Goal: Book appointment/travel/reservation

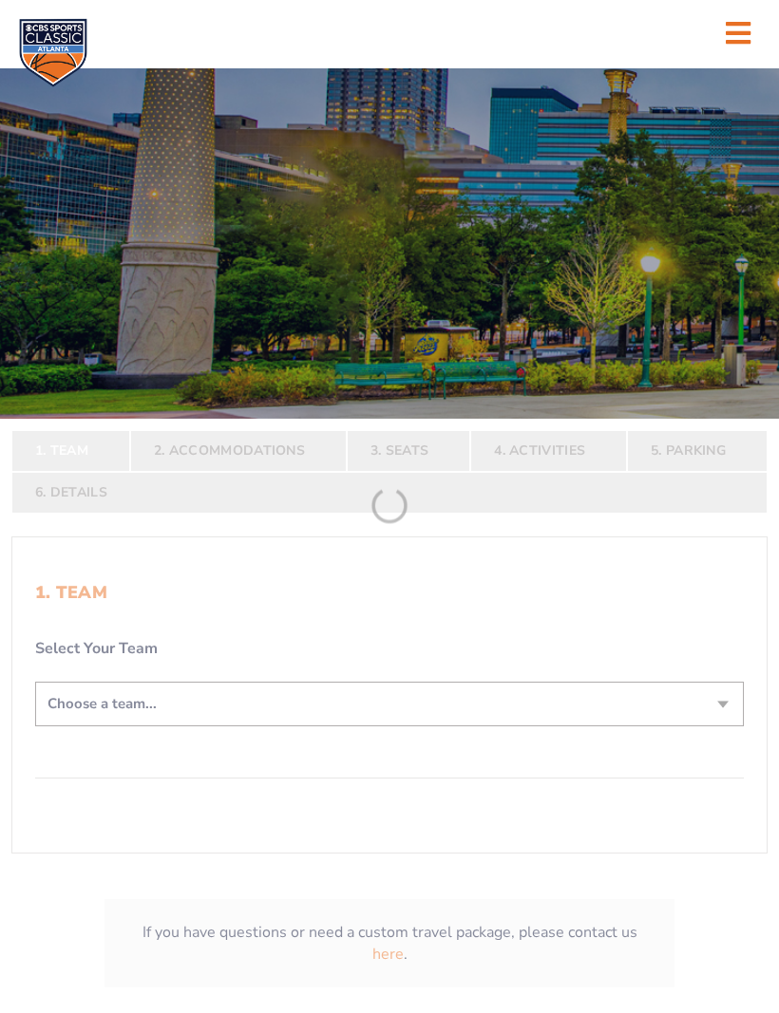
scroll to position [108, 0]
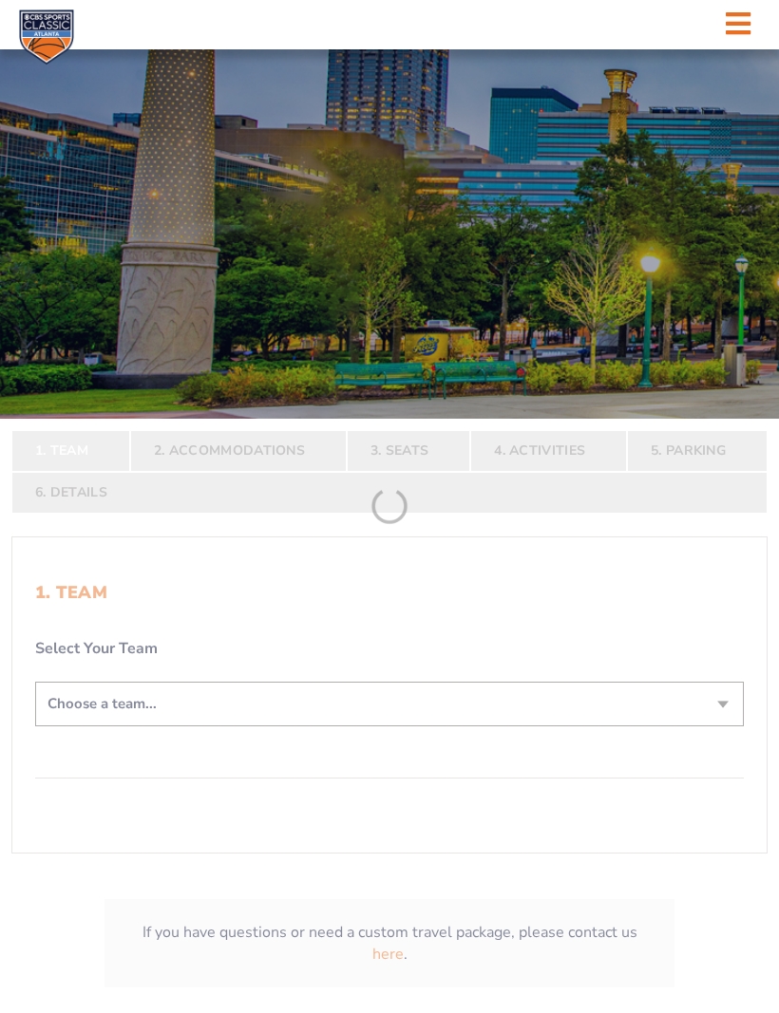
click at [719, 733] on form "Kentucky Kentucky Travel Package Ohio State Ohio State Travel Package North Car…" at bounding box center [389, 468] width 779 height 1153
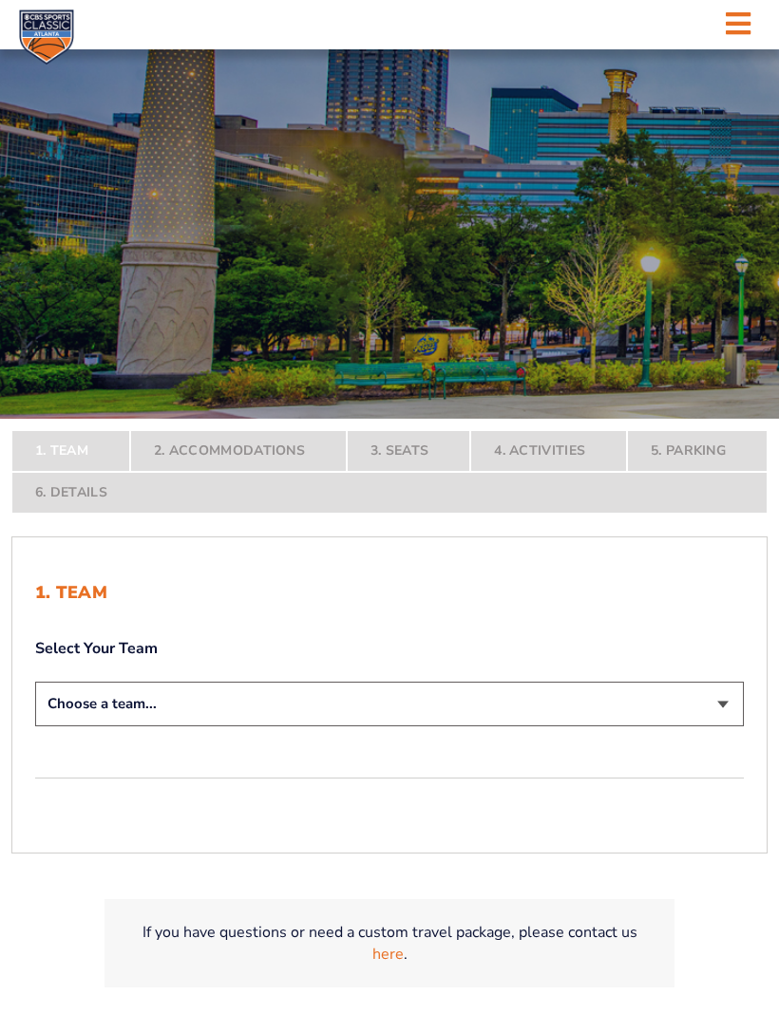
click at [723, 726] on select "Choose a team... [US_STATE] Wildcats [US_STATE] State Buckeyes [US_STATE] Tar H…" at bounding box center [389, 704] width 708 height 45
select select "12956"
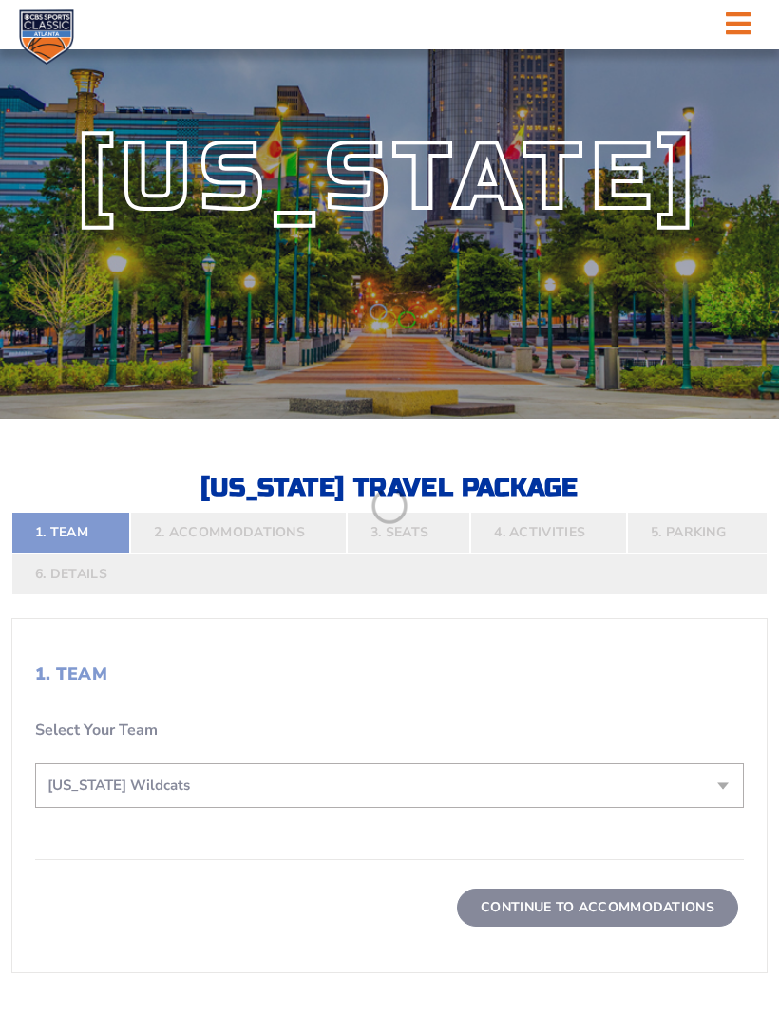
click at [653, 947] on form "Kentucky Kentucky Travel Package Ohio State Ohio State Travel Package North Car…" at bounding box center [389, 528] width 779 height 1272
click at [585, 924] on form "Kentucky Kentucky Travel Package Ohio State Ohio State Travel Package North Car…" at bounding box center [389, 528] width 779 height 1272
click at [733, 17] on icon at bounding box center [737, 23] width 25 height 28
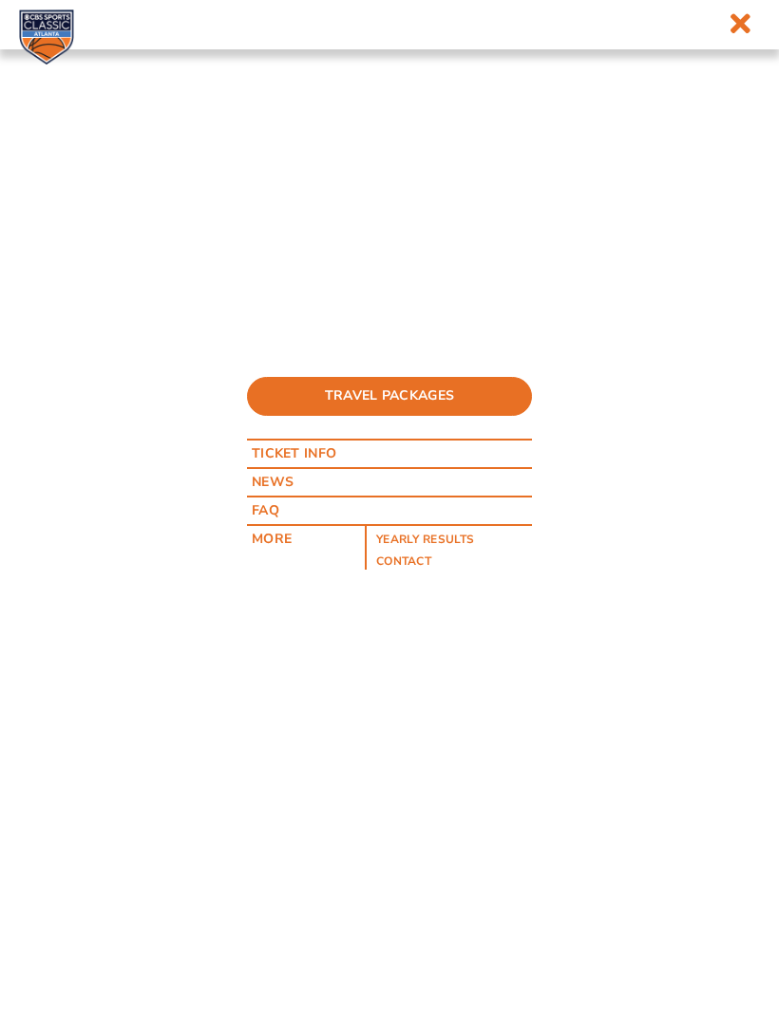
click at [324, 467] on link "Ticket Info" at bounding box center [304, 454] width 114 height 27
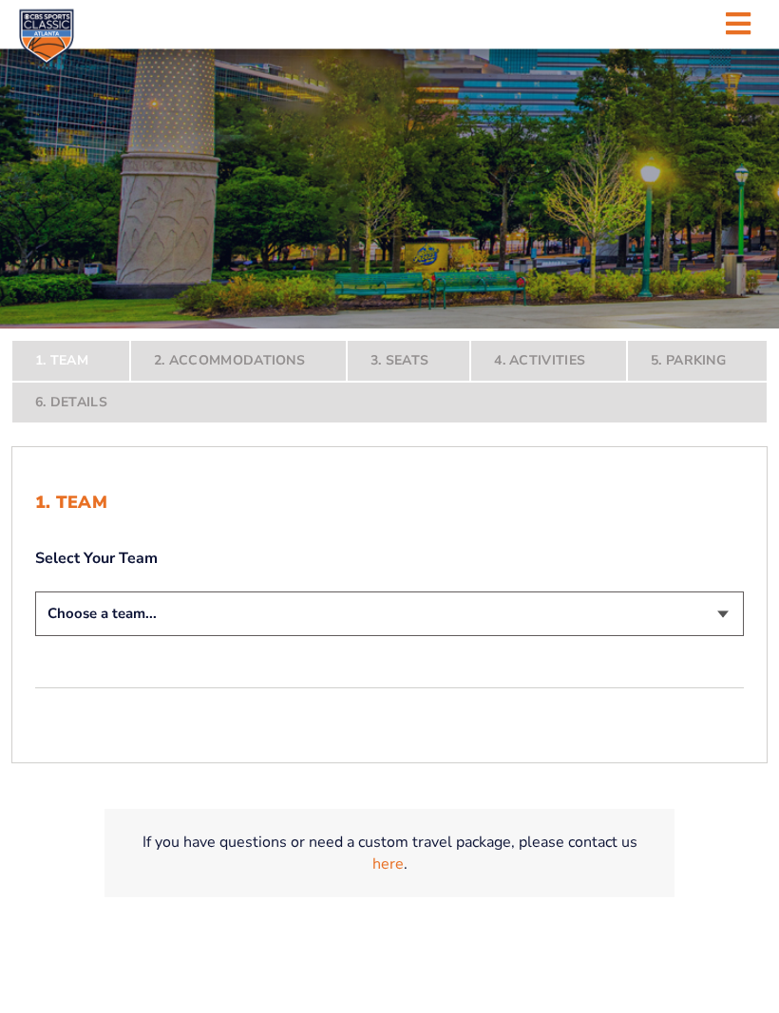
scroll to position [204, 0]
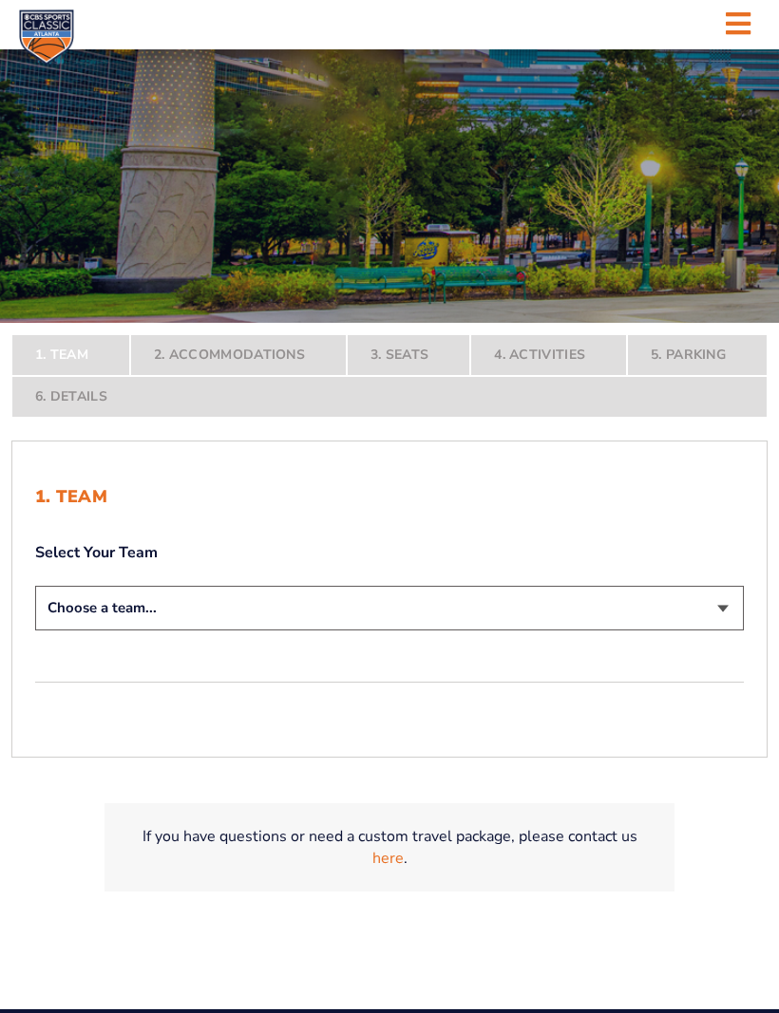
click at [718, 630] on select "Choose a team... [US_STATE] Wildcats [US_STATE] State Buckeyes [US_STATE] Tar H…" at bounding box center [389, 608] width 708 height 45
select select "12956"
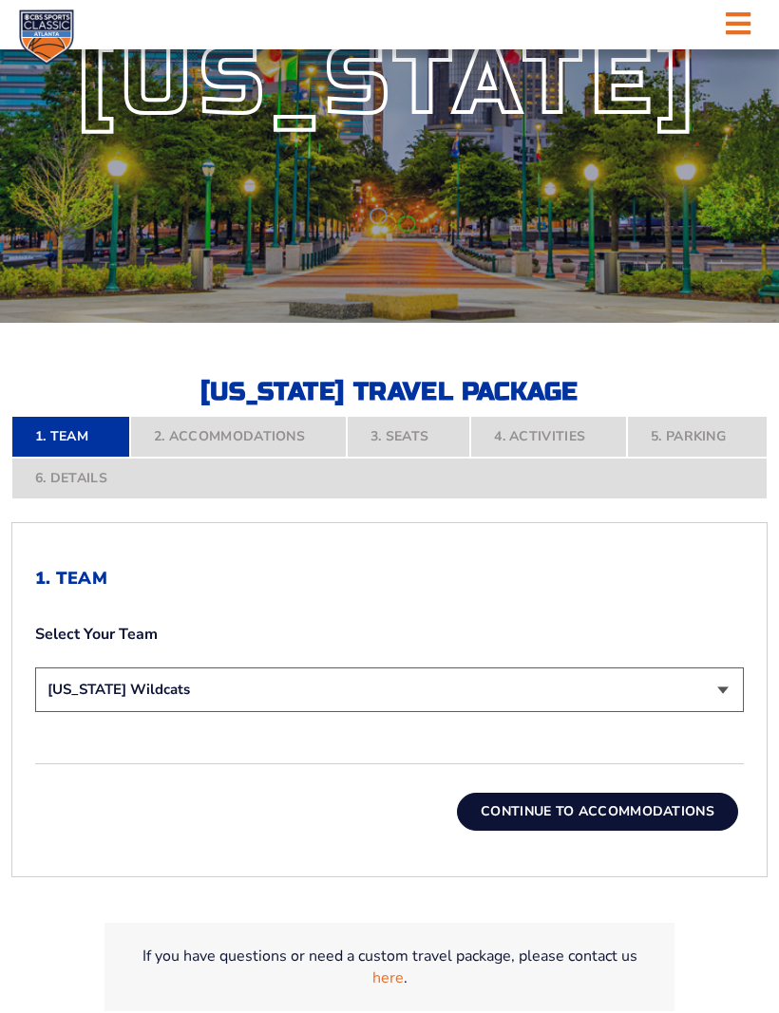
click at [603, 831] on button "Continue To Accommodations" at bounding box center [597, 812] width 281 height 38
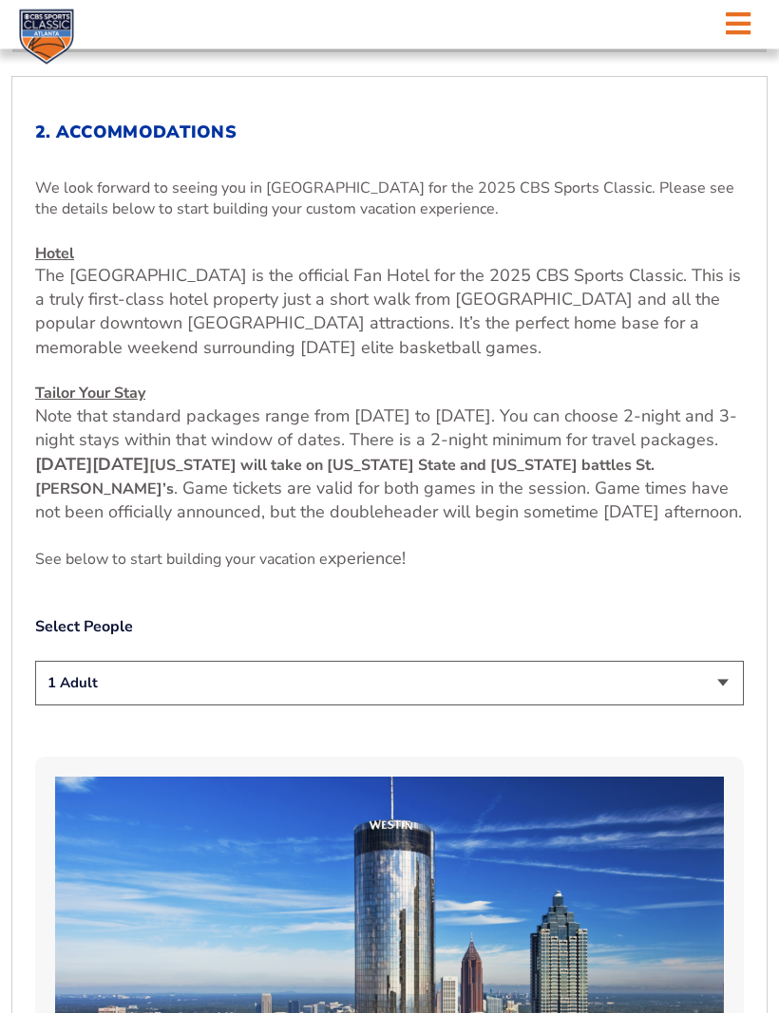
scroll to position [653, 0]
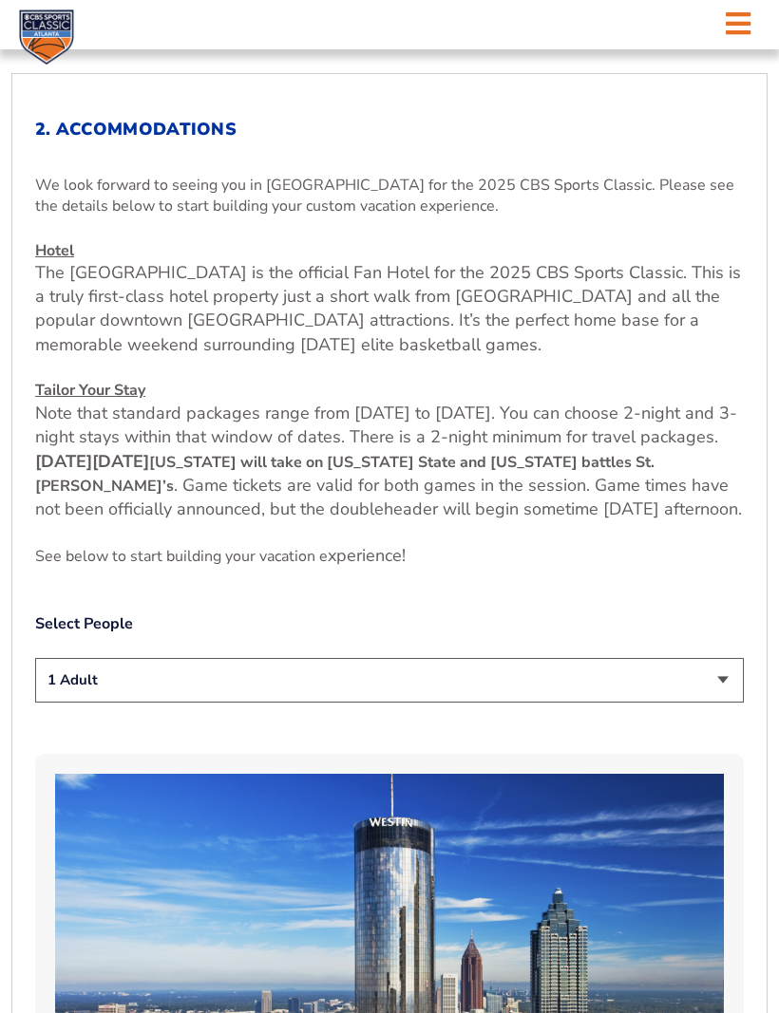
click at [724, 703] on select "1 Adult 2 Adults 3 Adults 4 Adults 2 Adults + 1 Child 2 Adults + 2 Children 2 A…" at bounding box center [389, 680] width 708 height 45
select select "2 Adults"
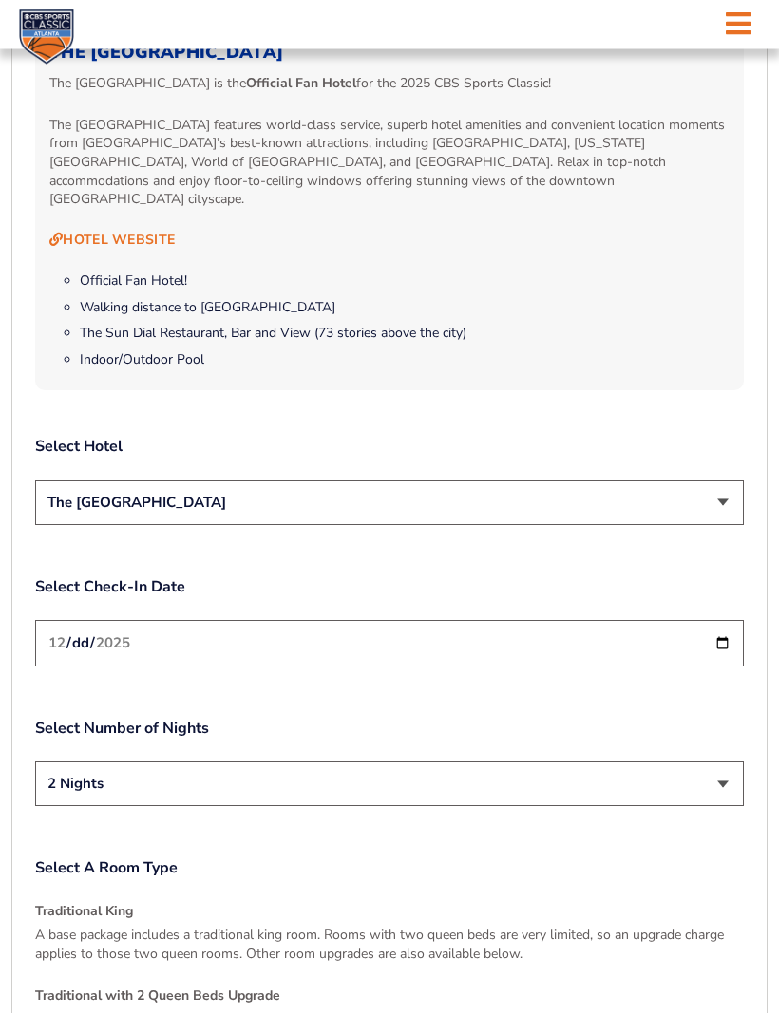
scroll to position [1972, 0]
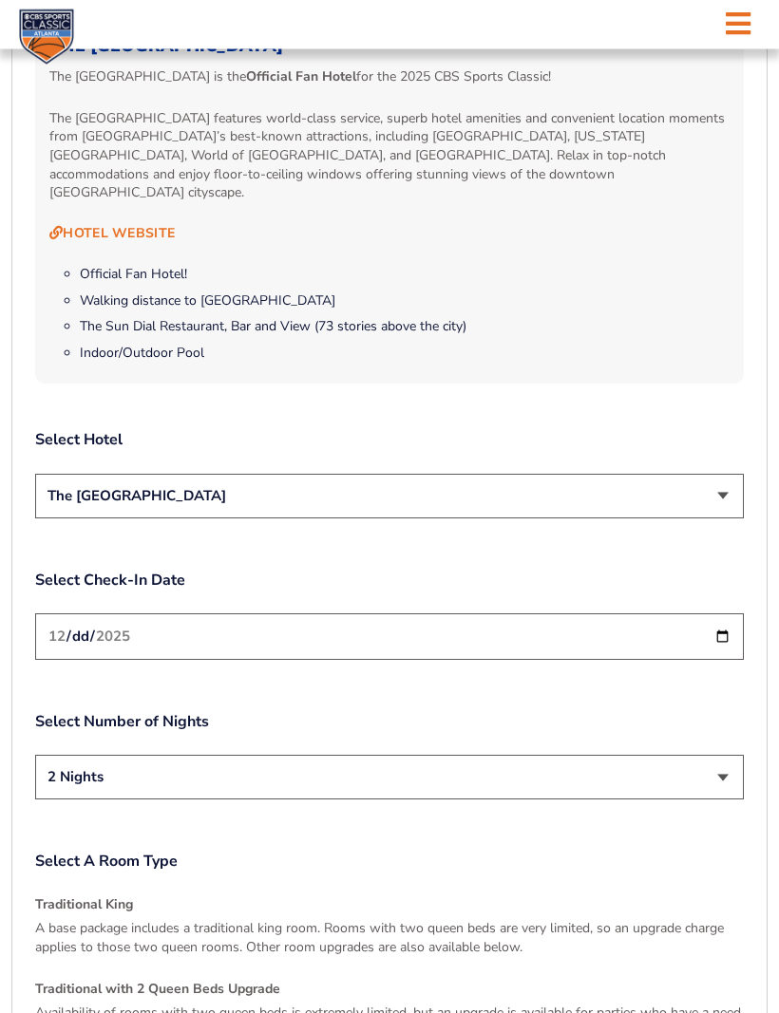
click at [436, 655] on input "[DATE]" at bounding box center [389, 637] width 708 height 47
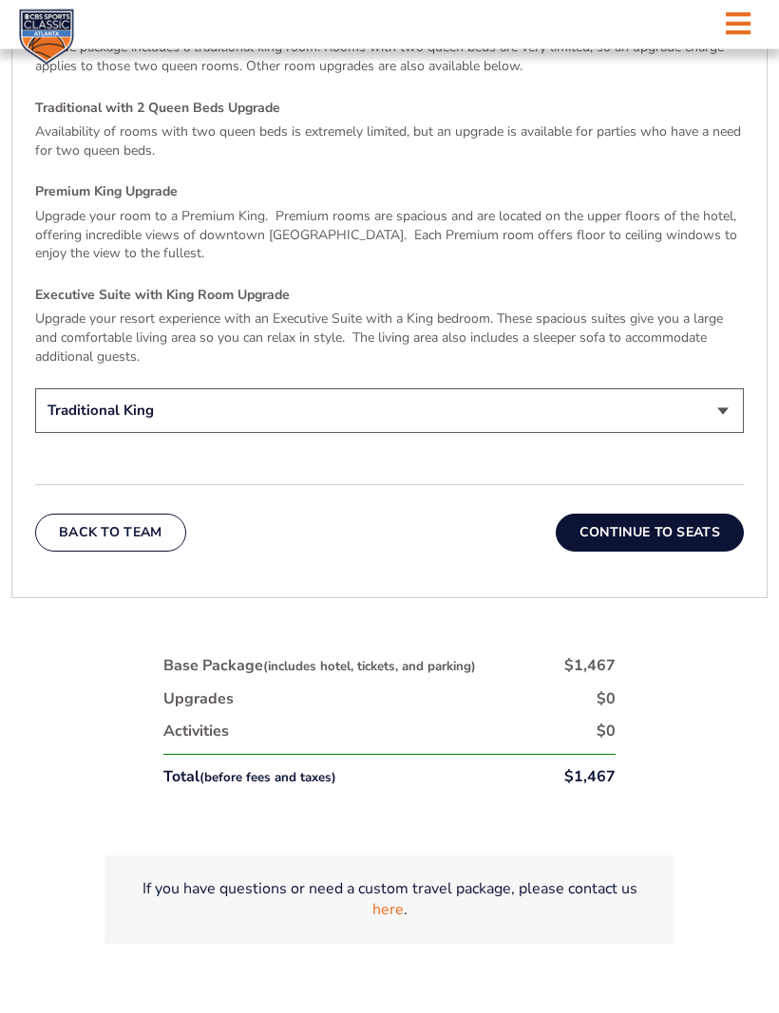
scroll to position [2871, 0]
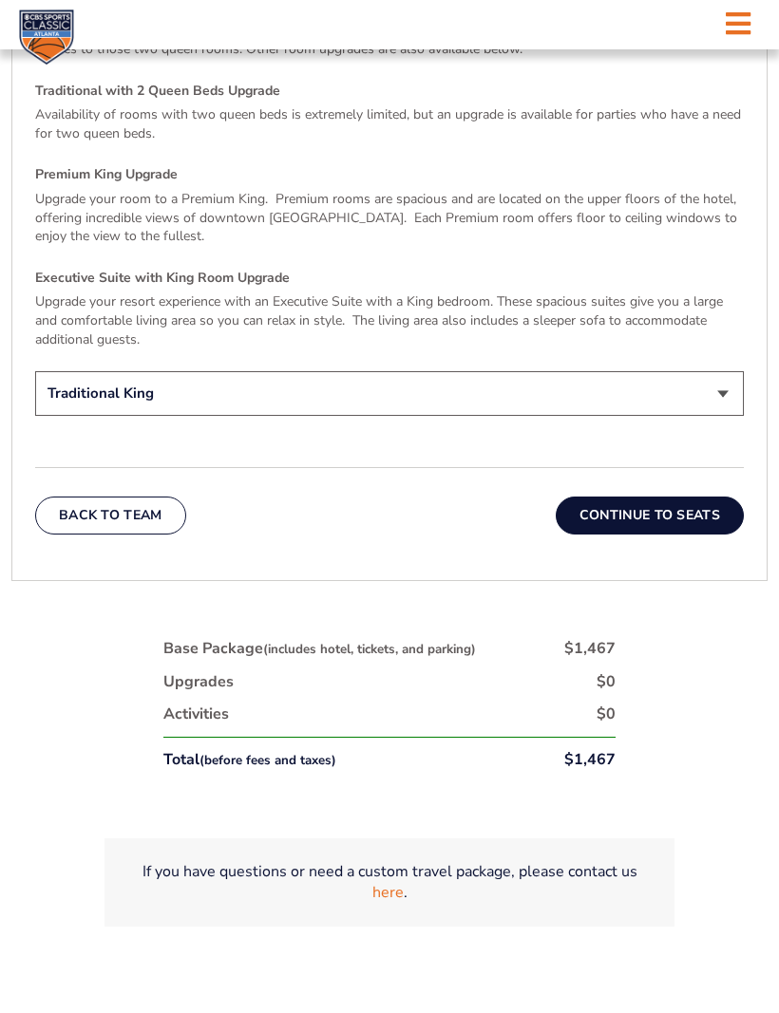
click at [646, 528] on button "Continue To Seats" at bounding box center [649, 516] width 188 height 38
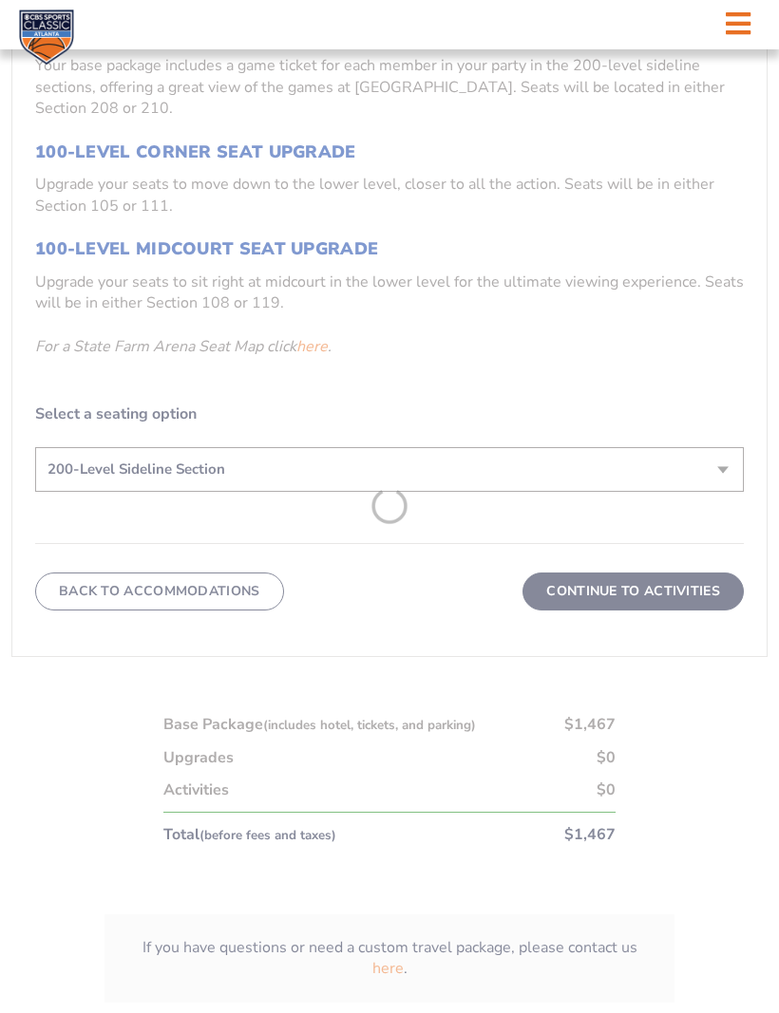
scroll to position [458, 0]
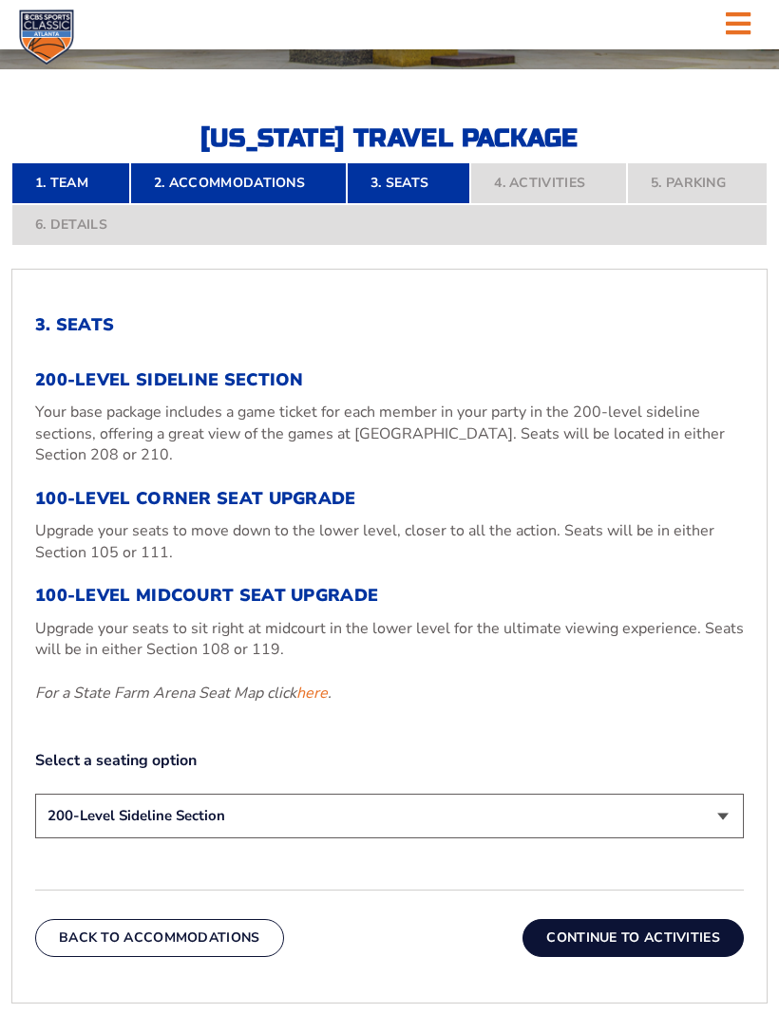
click at [317, 704] on link "here" at bounding box center [311, 693] width 31 height 21
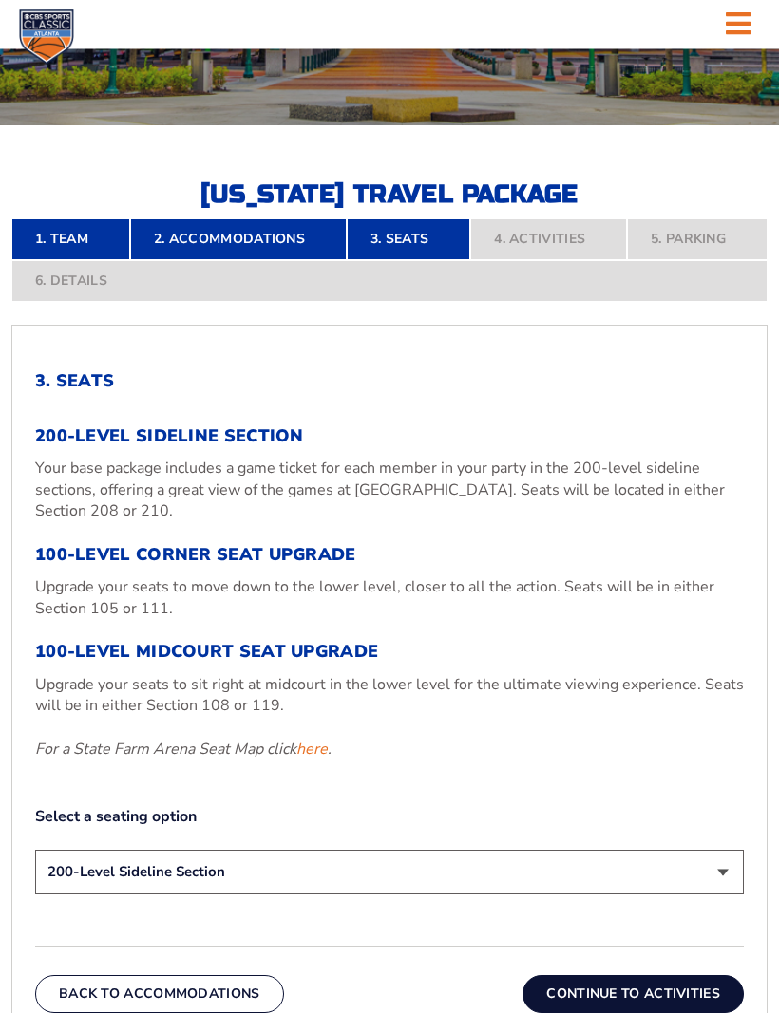
scroll to position [411, 0]
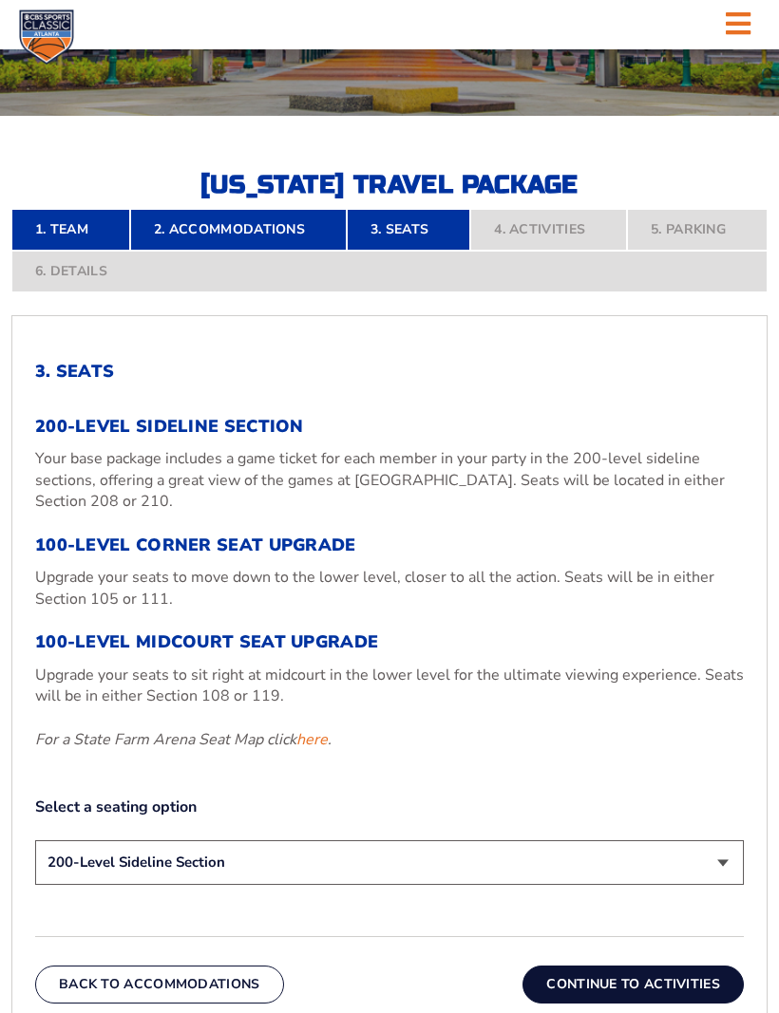
click at [317, 750] on link "here" at bounding box center [311, 739] width 31 height 21
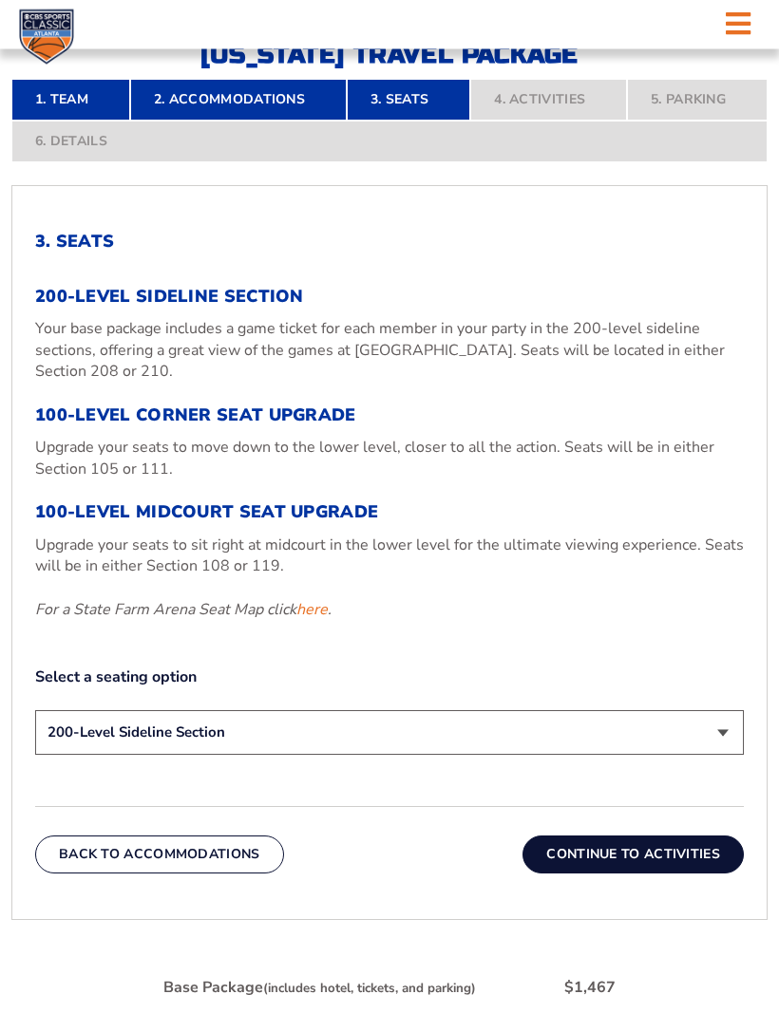
scroll to position [569, 0]
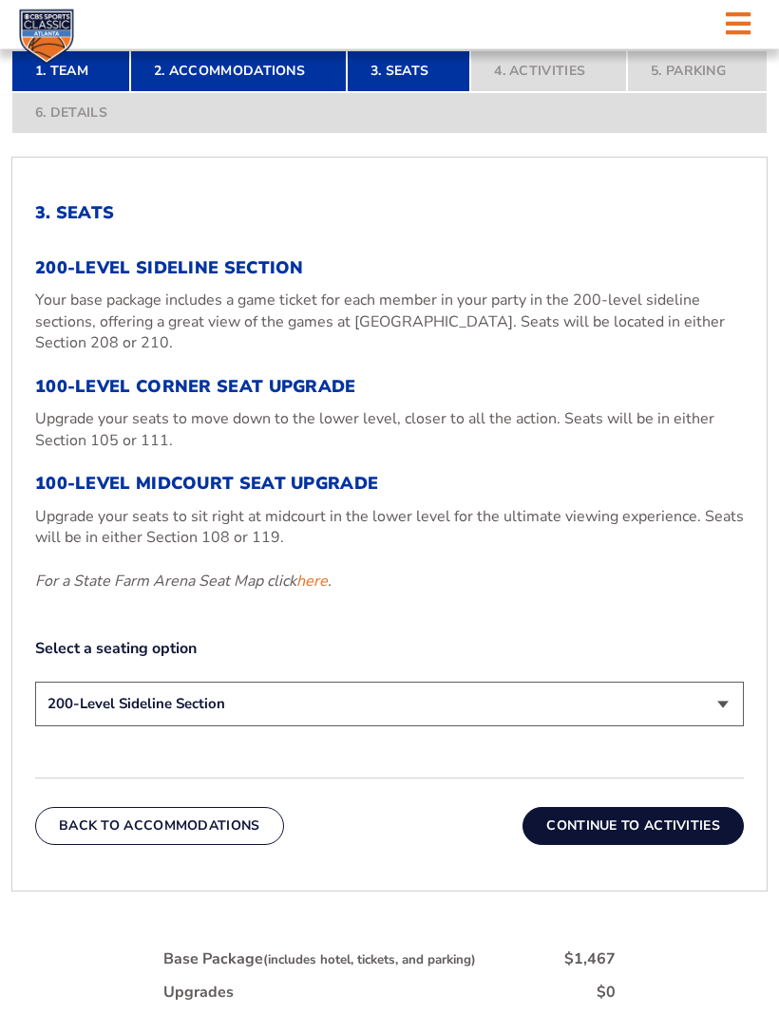
click at [726, 725] on select "200-Level Sideline Section 100-Level Corner Seat Upgrade (+$120 per person) 100…" at bounding box center [389, 705] width 708 height 45
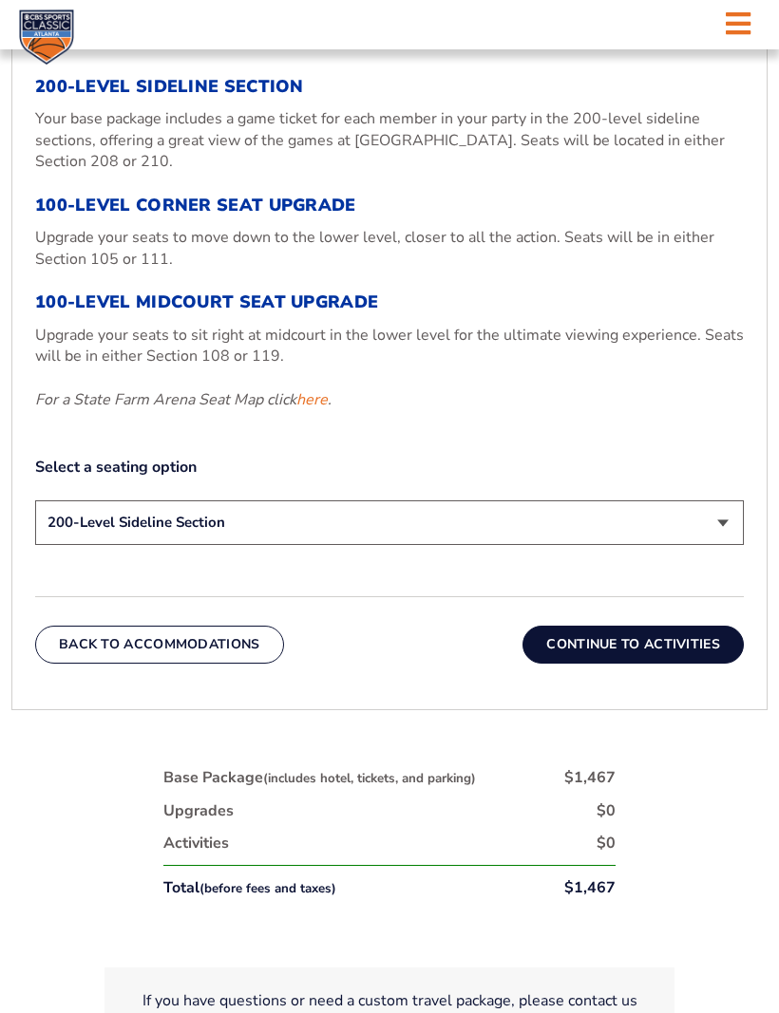
scroll to position [752, 0]
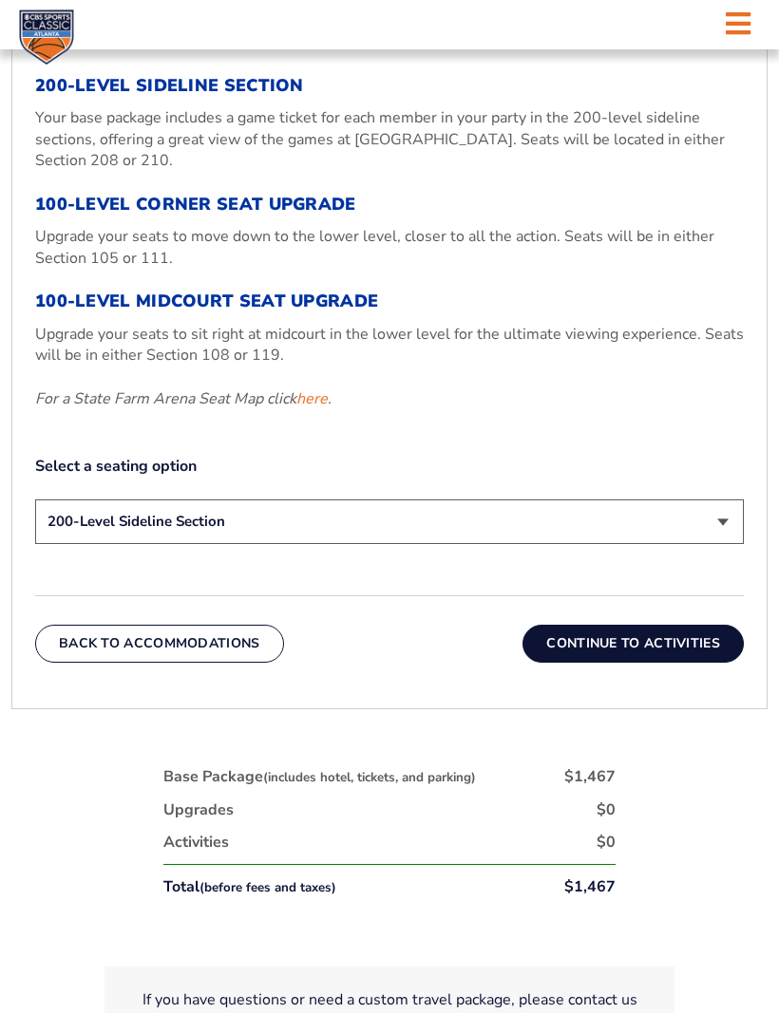
click at [714, 544] on select "200-Level Sideline Section 100-Level Corner Seat Upgrade (+$120 per person) 100…" at bounding box center [389, 521] width 708 height 45
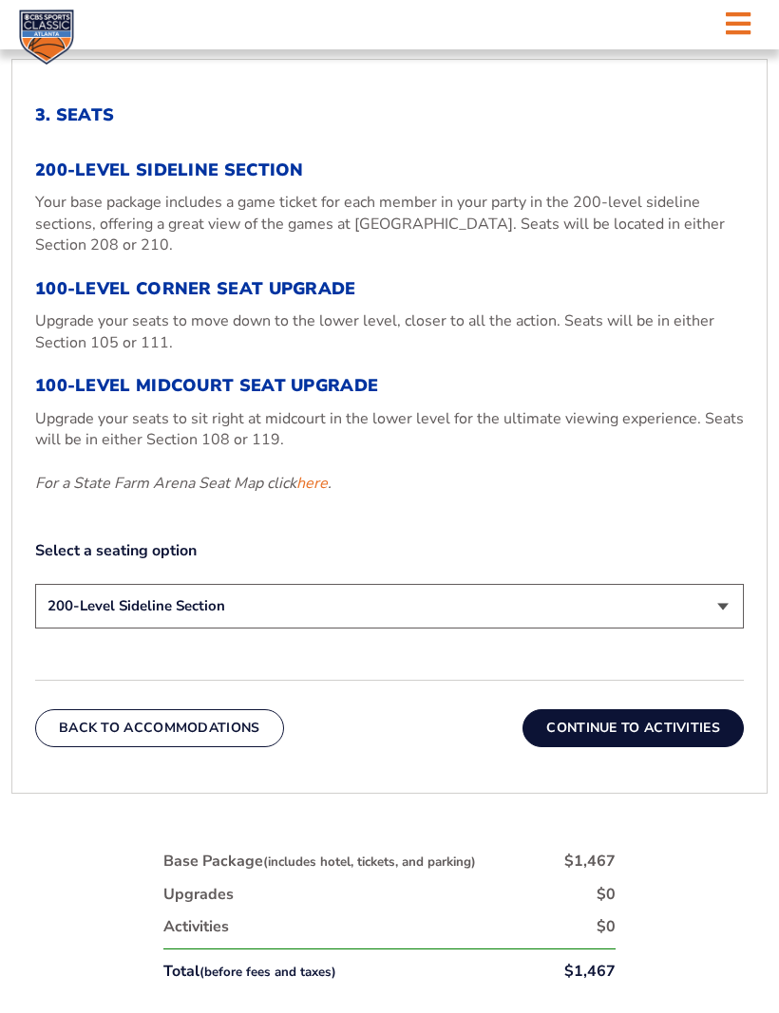
scroll to position [662, 0]
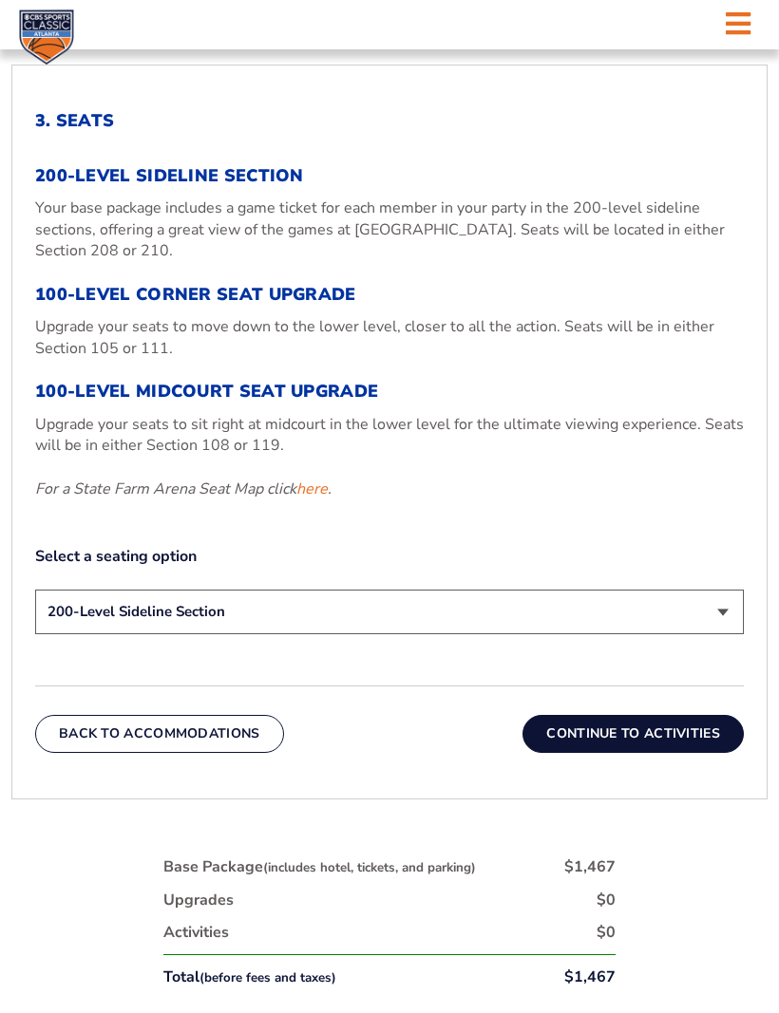
click at [726, 634] on select "200-Level Sideline Section 100-Level Corner Seat Upgrade (+$120 per person) 100…" at bounding box center [389, 612] width 708 height 45
click at [719, 634] on select "200-Level Sideline Section 100-Level Corner Seat Upgrade (+$120 per person) 100…" at bounding box center [389, 612] width 708 height 45
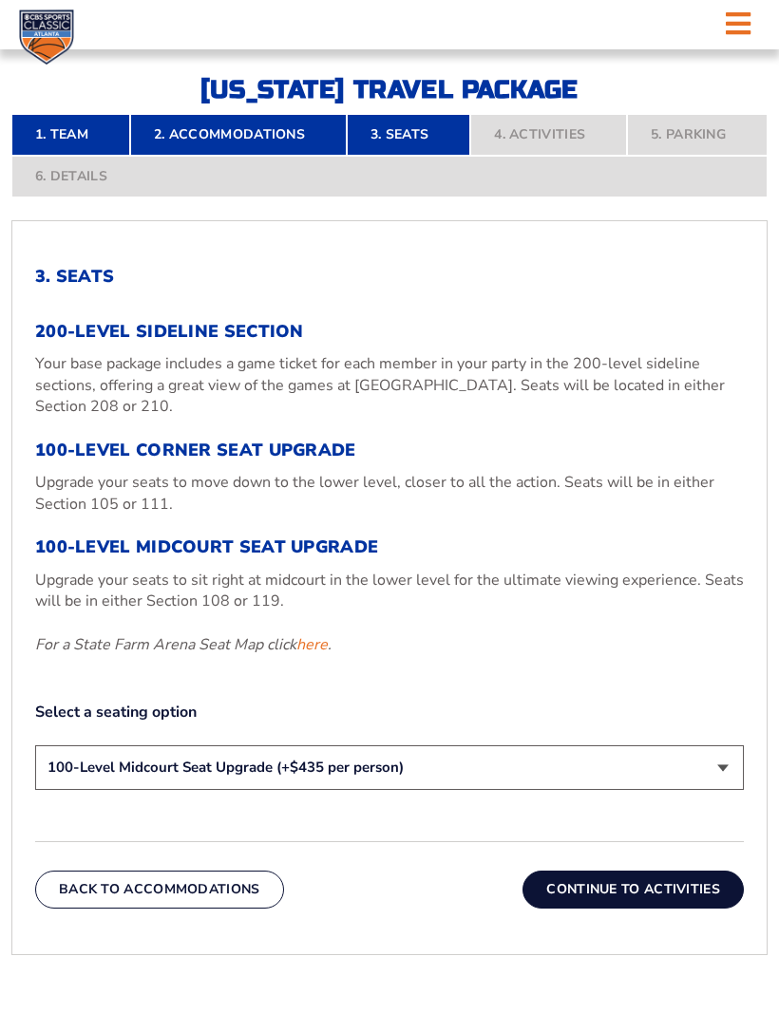
click at [235, 156] on link "2. Accommodations" at bounding box center [238, 135] width 216 height 42
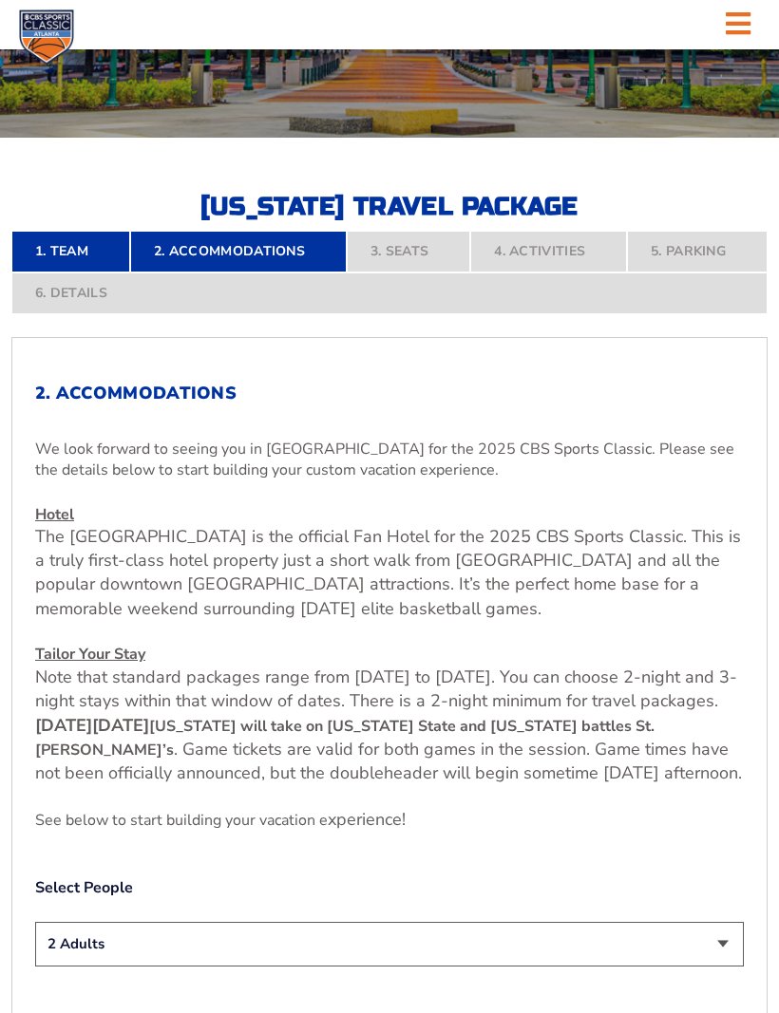
scroll to position [348, 0]
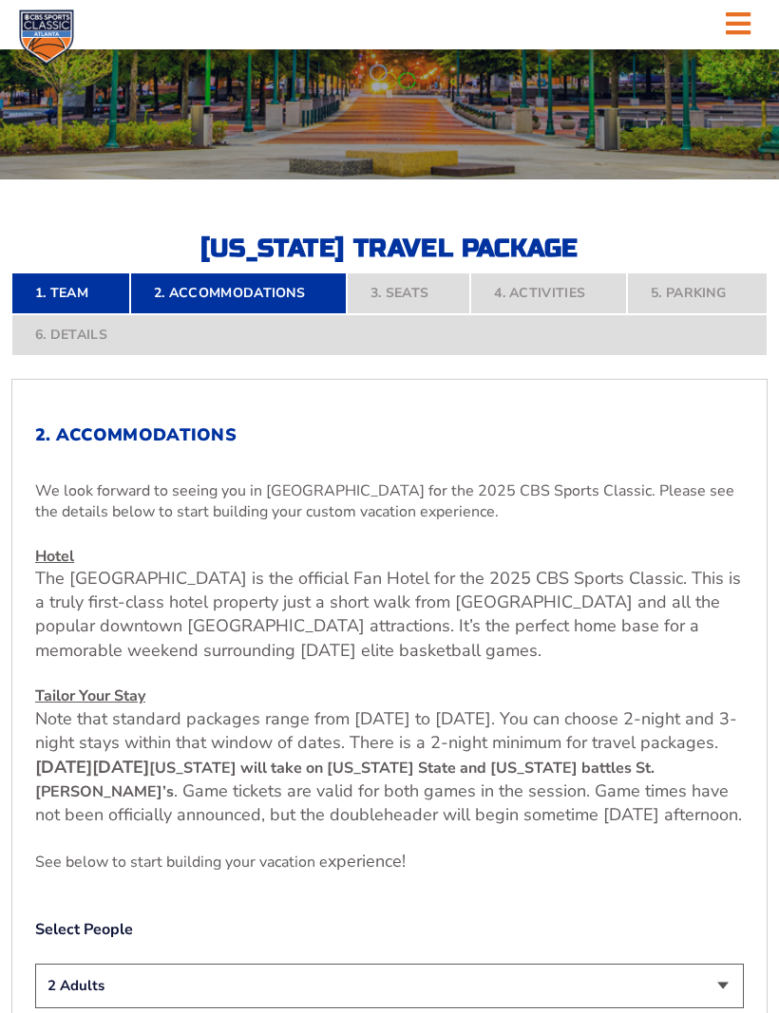
click at [397, 322] on nav "1. Team 2. Accommodations 3. Seats 4. Activities 5. Parking 6. Details" at bounding box center [389, 315] width 756 height 84
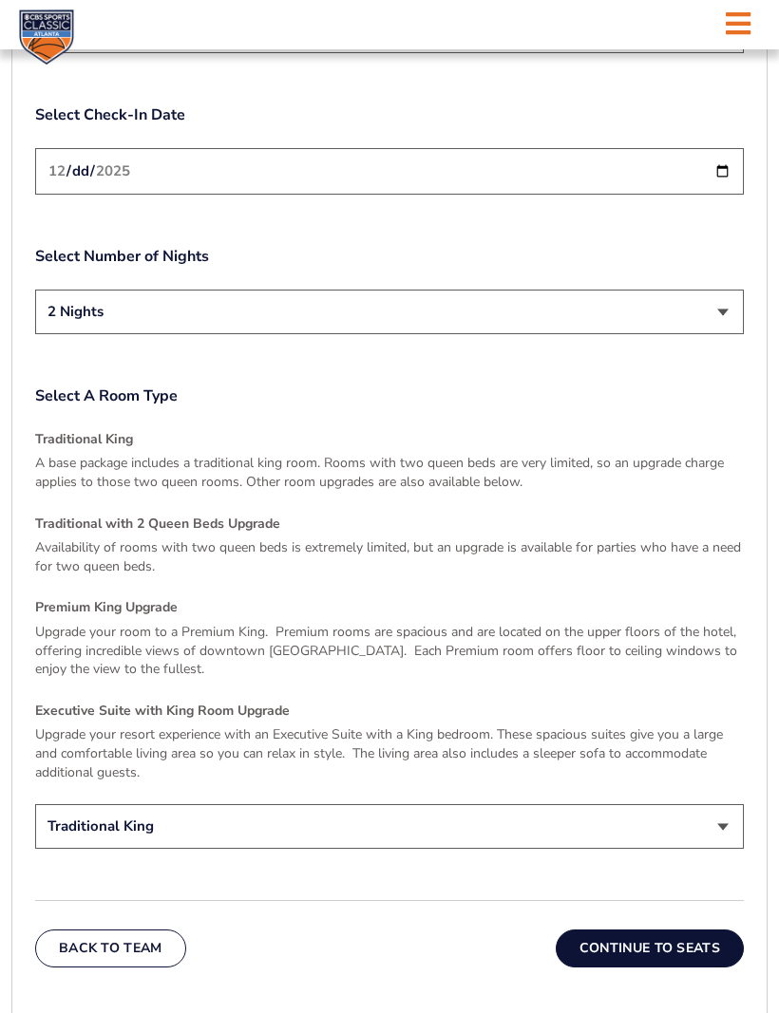
scroll to position [2400, 0]
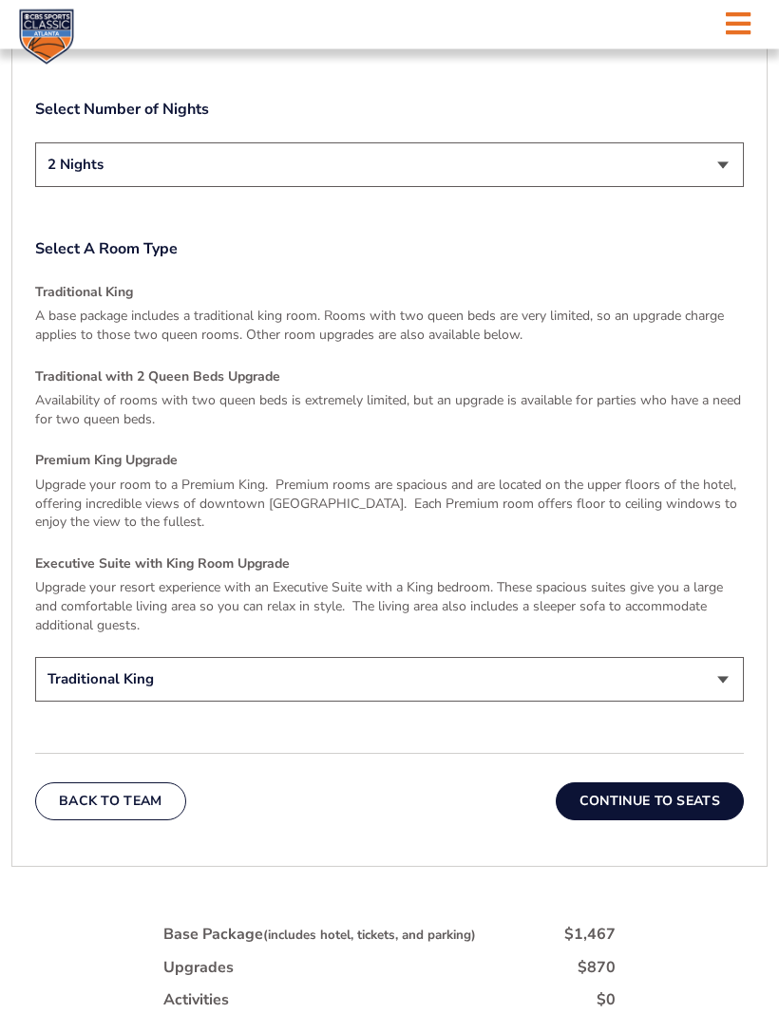
click at [657, 820] on button "Continue To Seats" at bounding box center [649, 802] width 188 height 38
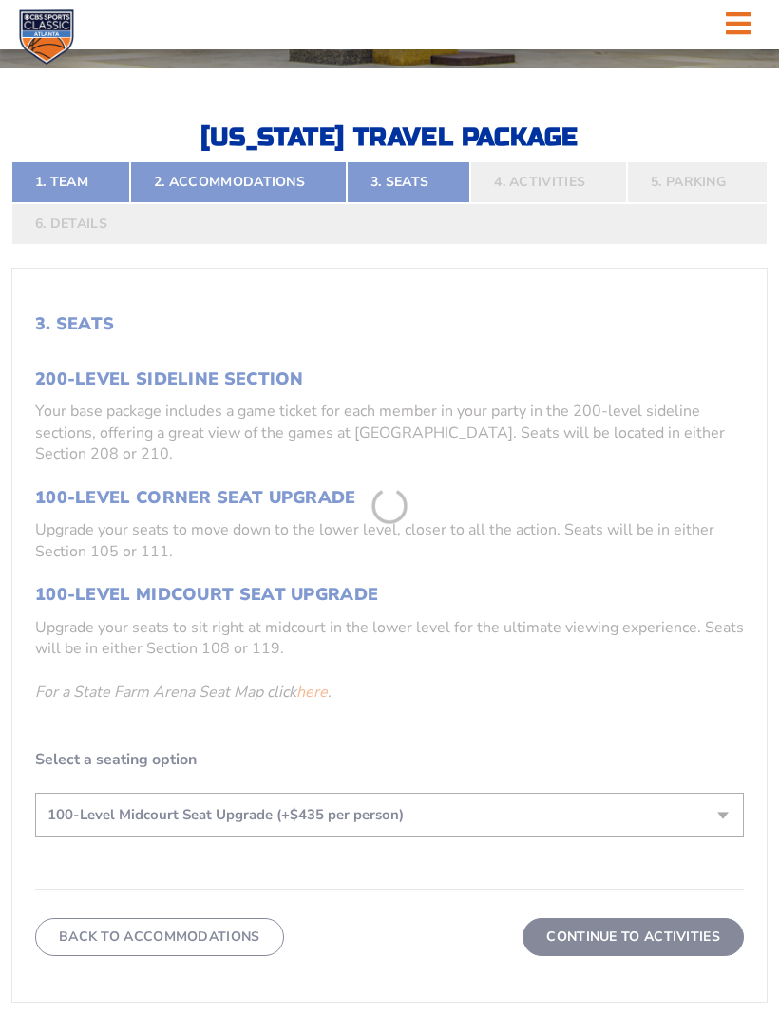
scroll to position [458, 0]
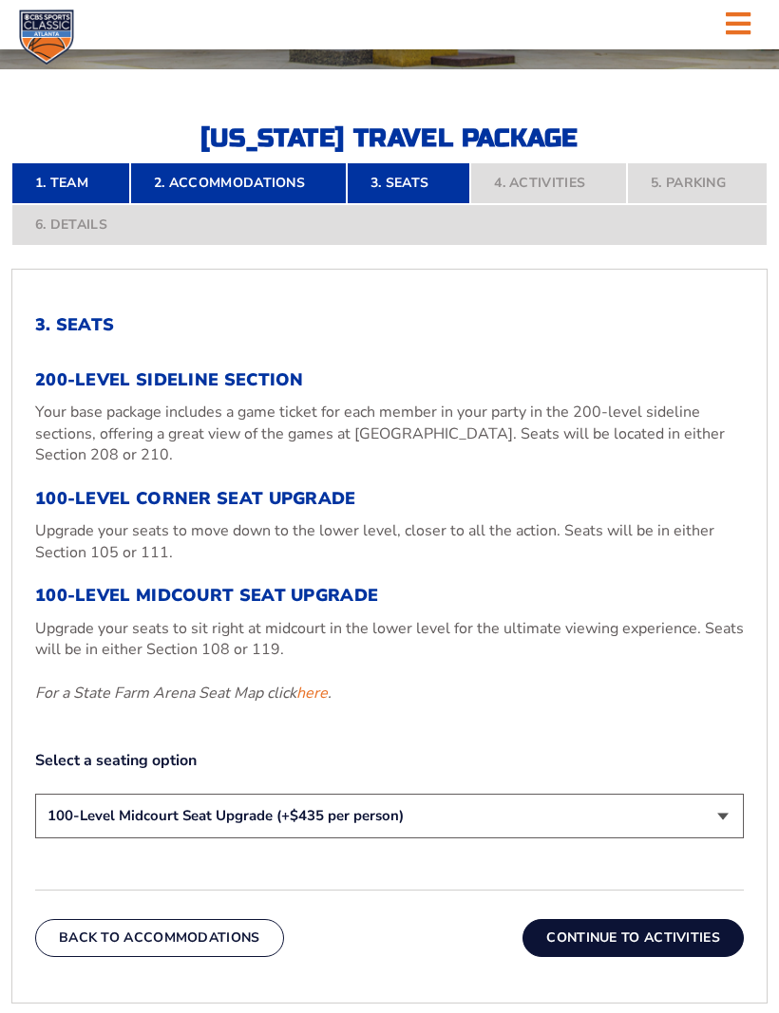
click at [236, 204] on link "2. Accommodations" at bounding box center [238, 183] width 216 height 42
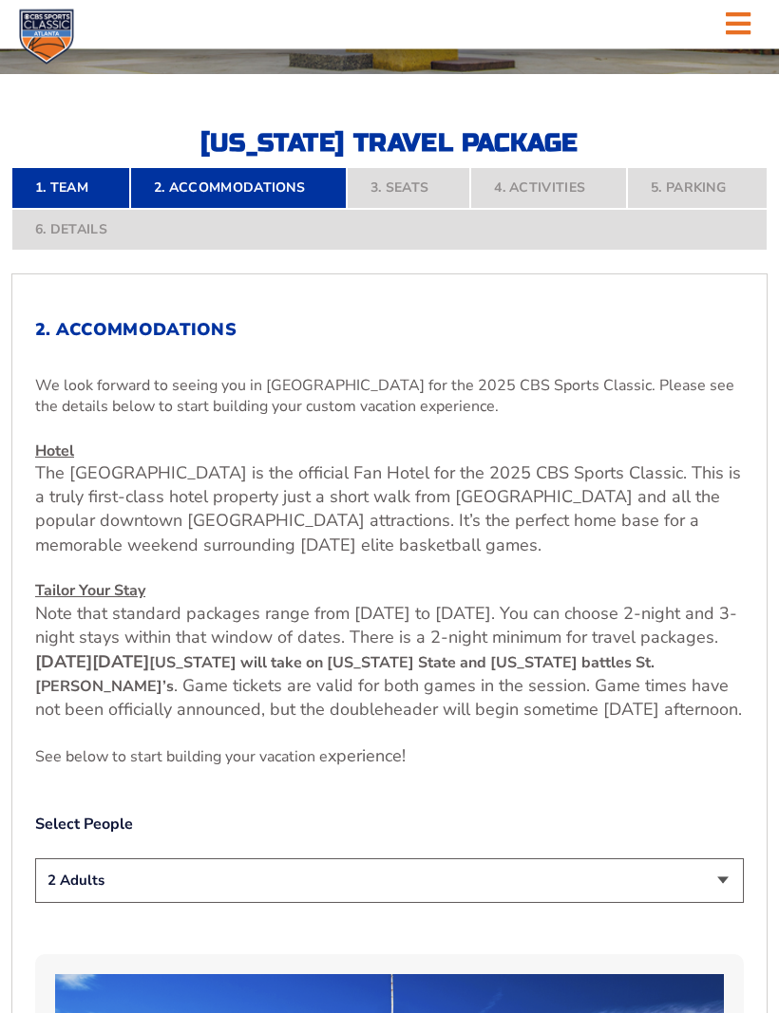
scroll to position [438, 0]
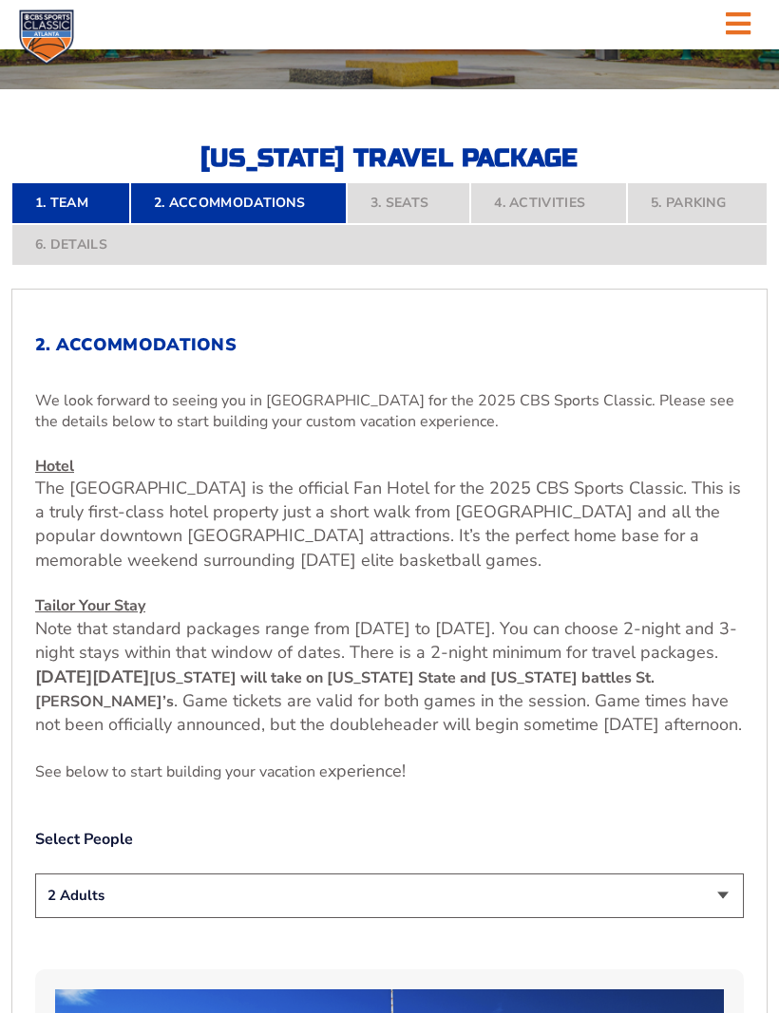
click at [397, 234] on nav "1. Team 2. Accommodations 3. Seats 4. Activities 5. Parking 6. Details" at bounding box center [389, 224] width 756 height 84
click at [387, 233] on nav "1. Team 2. Accommodations 3. Seats 4. Activities 5. Parking 6. Details" at bounding box center [389, 224] width 756 height 84
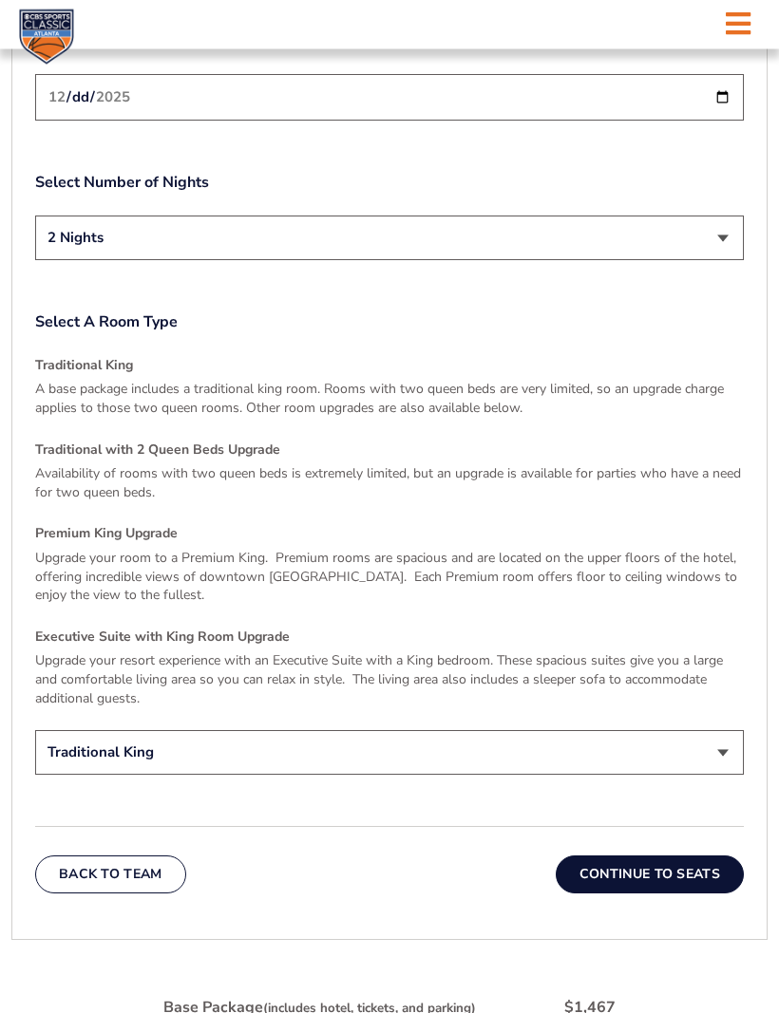
scroll to position [2512, 0]
click at [649, 883] on button "Continue To Seats" at bounding box center [649, 875] width 188 height 38
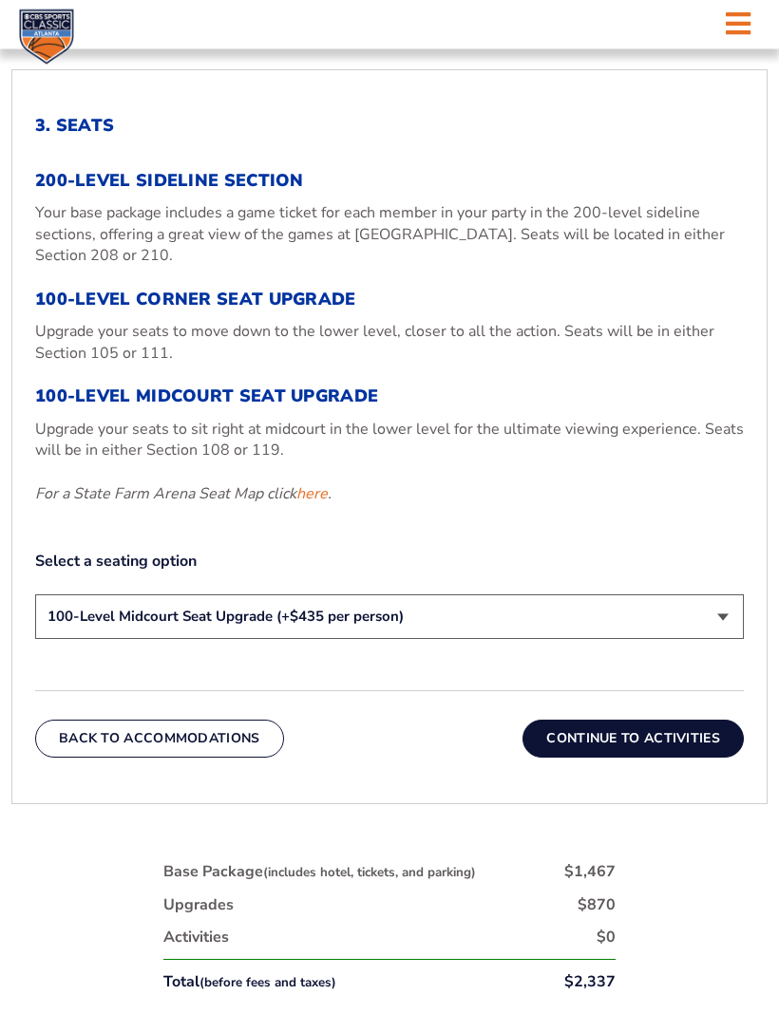
scroll to position [657, 0]
click at [725, 632] on select "200-Level Sideline Section 100-Level Corner Seat Upgrade (+$120 per person) 100…" at bounding box center [389, 616] width 708 height 45
select select "100-Level Corner Seat Upgrade"
click at [641, 757] on button "Continue To Activities" at bounding box center [632, 739] width 221 height 38
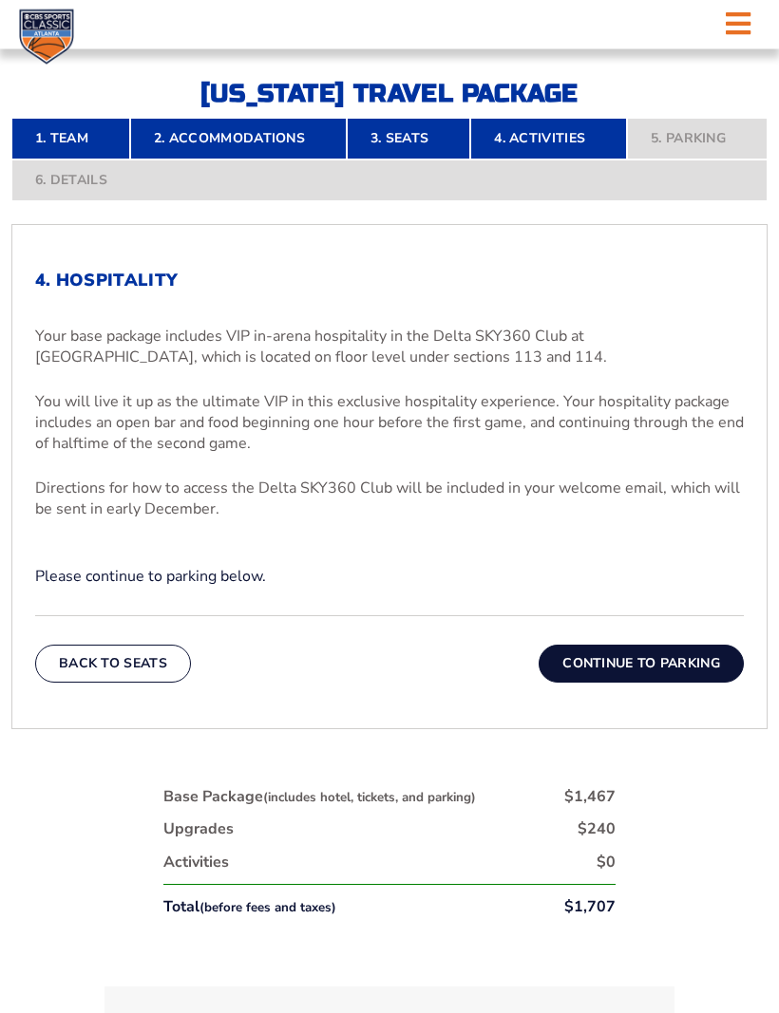
scroll to position [504, 0]
click at [644, 683] on button "Continue To Parking" at bounding box center [640, 665] width 205 height 38
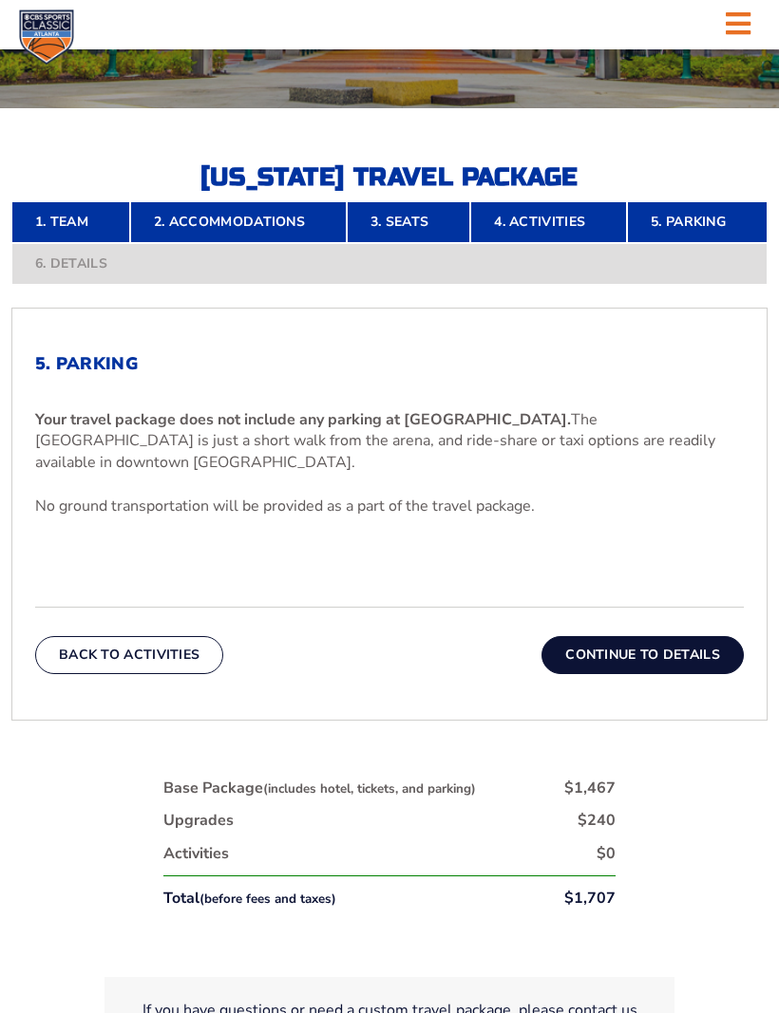
scroll to position [423, 0]
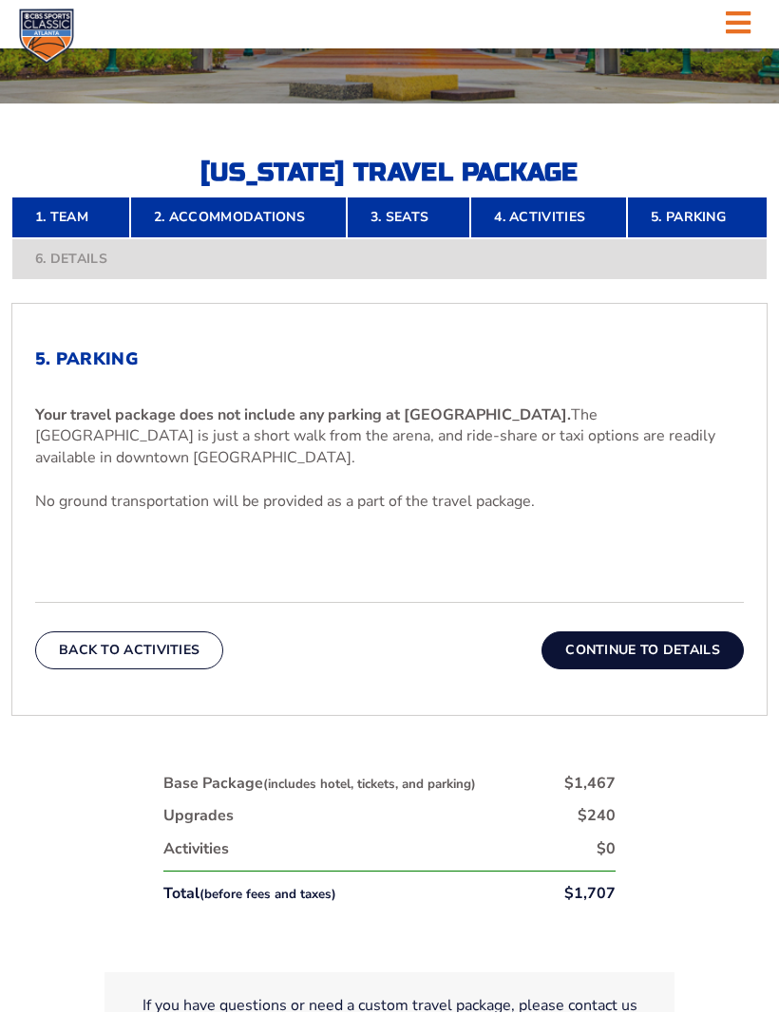
click at [631, 670] on button "Continue To Details" at bounding box center [642, 651] width 202 height 38
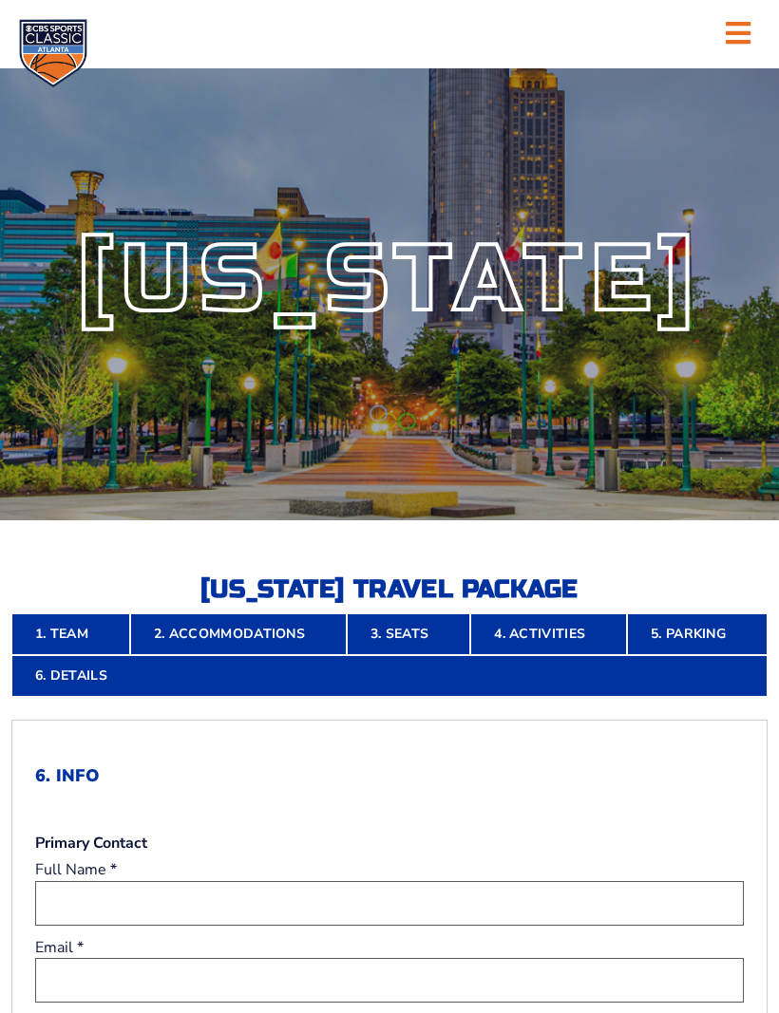
scroll to position [0, 0]
